Goal: Task Accomplishment & Management: Manage account settings

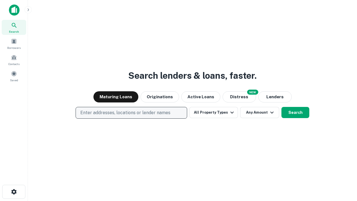
click at [131, 113] on p "Enter addresses, locations or lender names" at bounding box center [125, 112] width 90 height 7
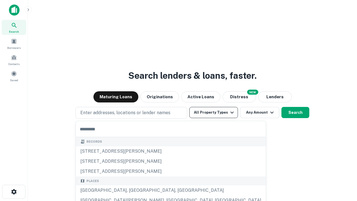
click at [214, 113] on button "All Property Types" at bounding box center [214, 112] width 49 height 11
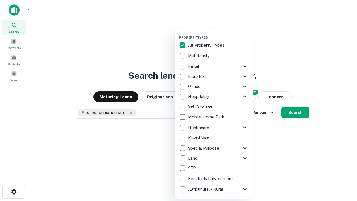
click at [218, 34] on button "button" at bounding box center [218, 34] width 78 height 0
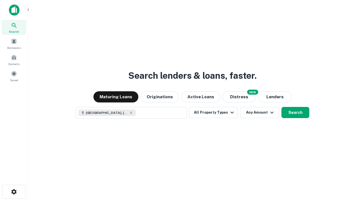
scroll to position [9, 0]
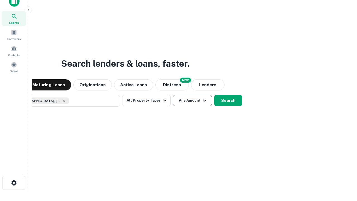
click at [173, 95] on button "Any Amount" at bounding box center [192, 100] width 39 height 11
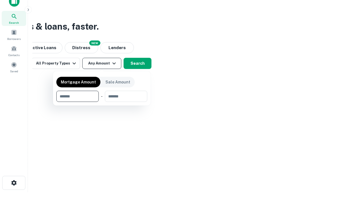
type input "*******"
click at [102, 102] on button "button" at bounding box center [101, 102] width 91 height 0
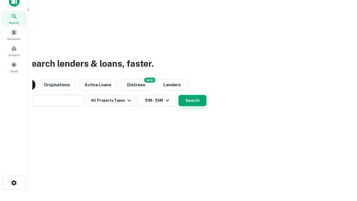
click at [179, 95] on button "Search" at bounding box center [193, 100] width 28 height 11
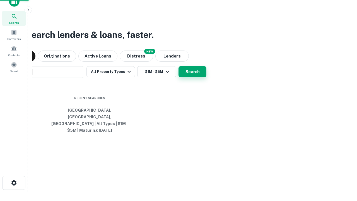
scroll to position [18, 158]
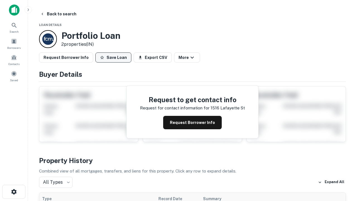
click at [113, 58] on button "Save Loan" at bounding box center [114, 58] width 36 height 10
click at [115, 58] on button "Loan Saved" at bounding box center [115, 58] width 39 height 10
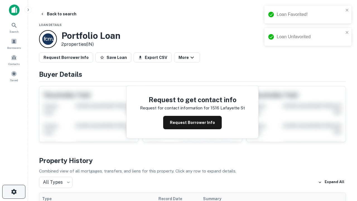
click at [14, 192] on icon "button" at bounding box center [14, 192] width 7 height 7
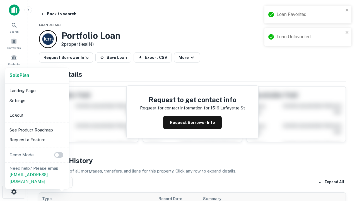
click at [37, 115] on li "Logout" at bounding box center [37, 115] width 60 height 10
